Goal: Find specific page/section

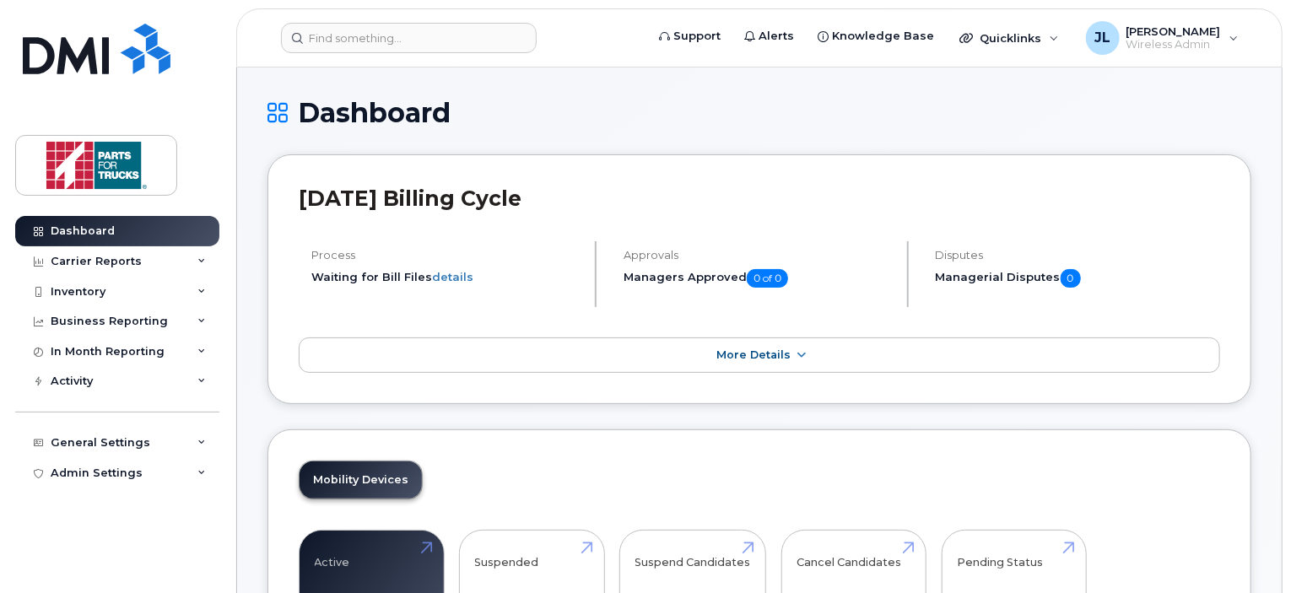
drag, startPoint x: 127, startPoint y: 297, endPoint x: 125, endPoint y: 333, distance: 36.3
click at [127, 305] on div "Inventory" at bounding box center [117, 292] width 204 height 30
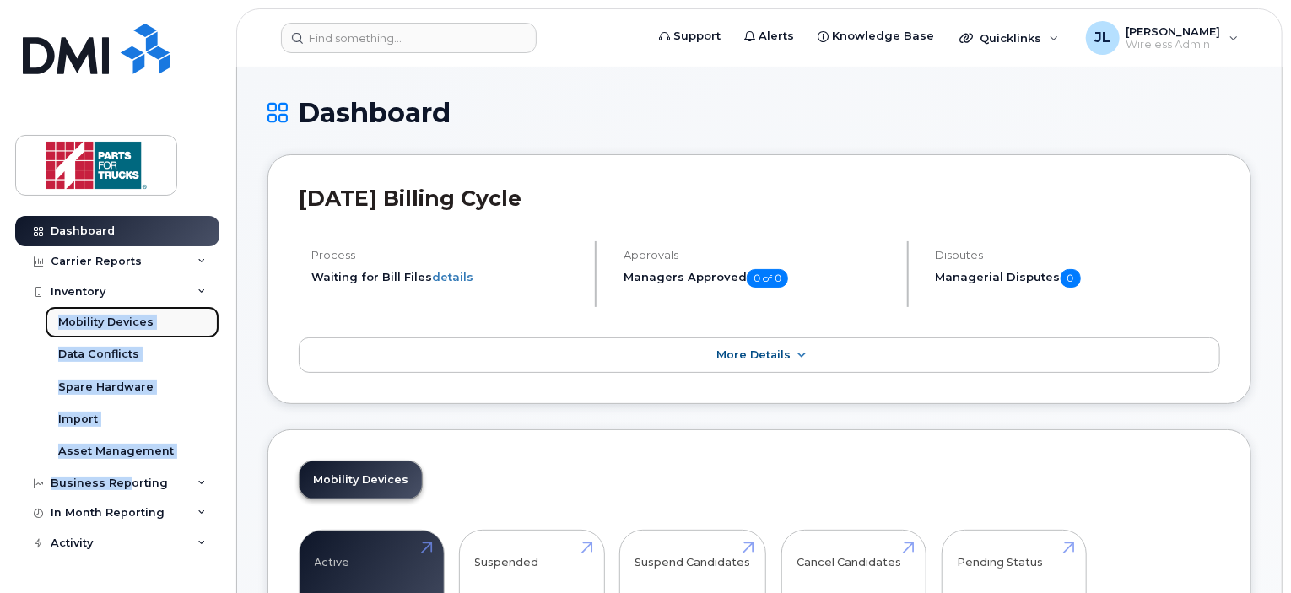
click at [125, 333] on link "Mobility Devices" at bounding box center [132, 322] width 175 height 32
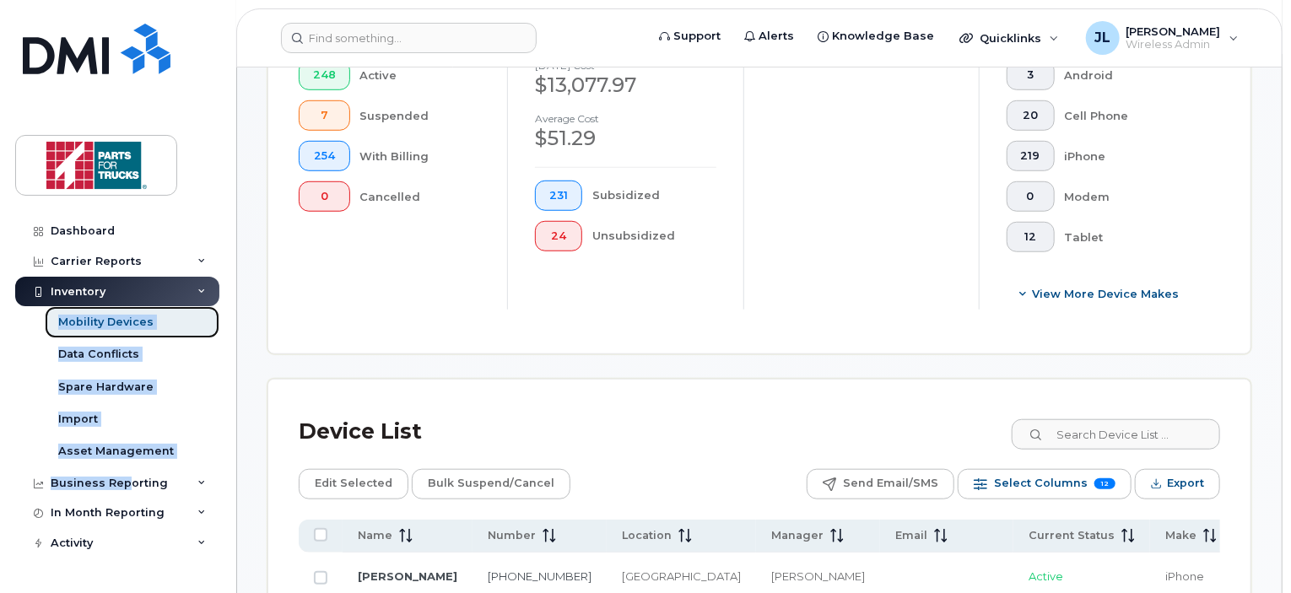
scroll to position [580, 0]
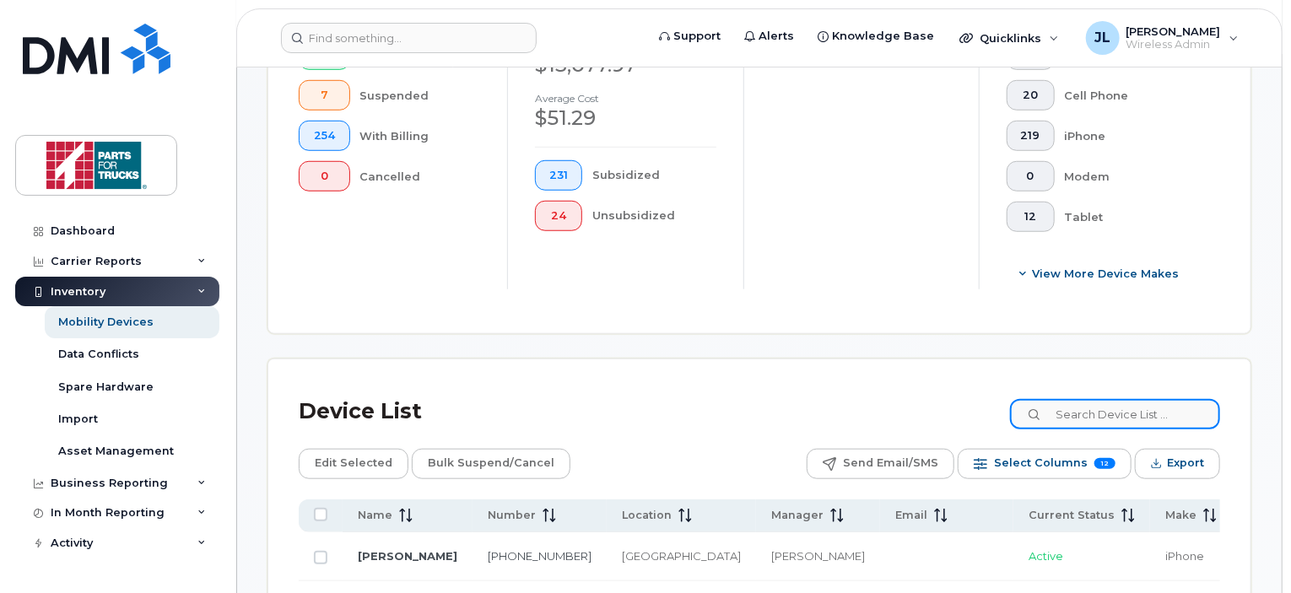
click at [1079, 412] on input at bounding box center [1115, 414] width 210 height 30
type input "gagnon"
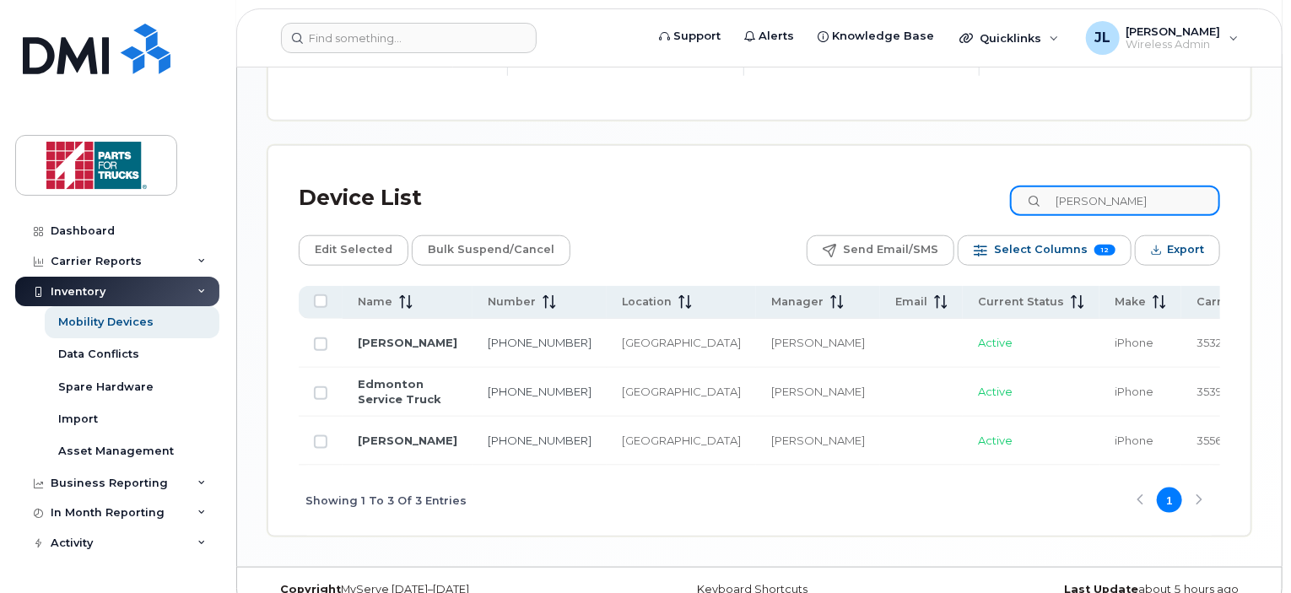
scroll to position [793, 0]
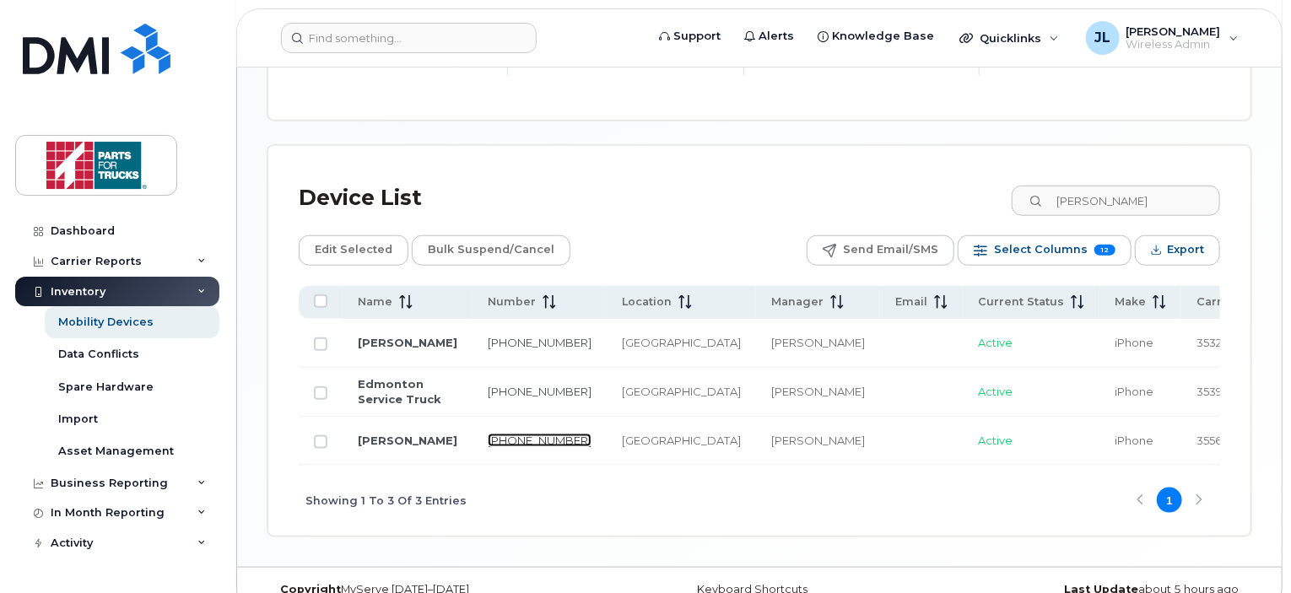
click at [488, 446] on link "780-720-0013" at bounding box center [540, 440] width 104 height 13
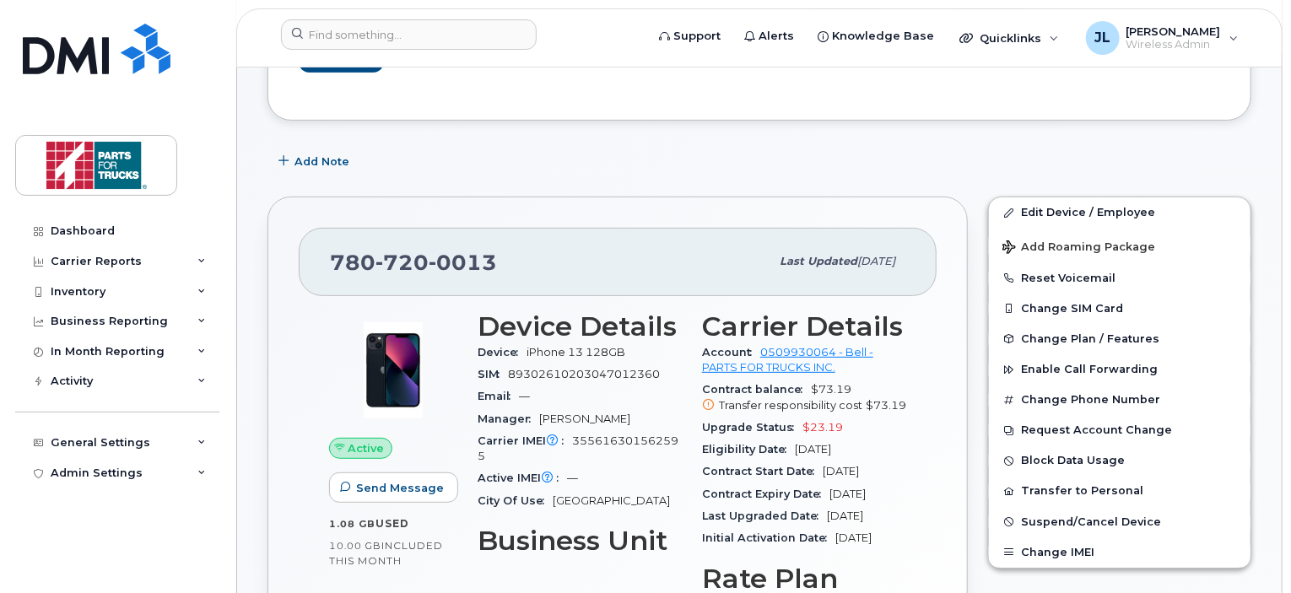
scroll to position [199, 0]
